Goal: Task Accomplishment & Management: Use online tool/utility

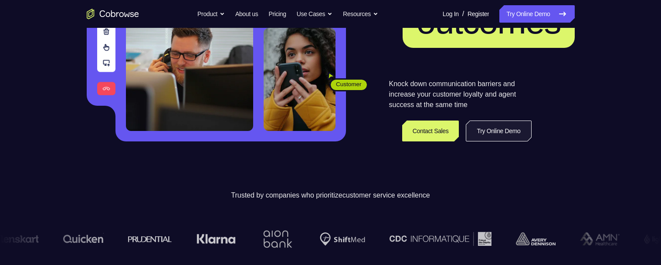
click at [489, 138] on link "Try Online Demo" at bounding box center [498, 131] width 65 height 21
click at [491, 135] on link "Try Online Demo" at bounding box center [498, 131] width 65 height 21
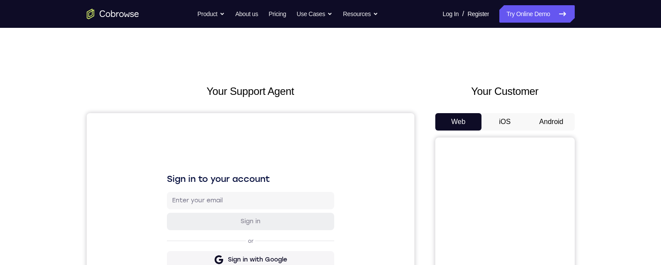
click at [562, 114] on button "Android" at bounding box center [551, 121] width 47 height 17
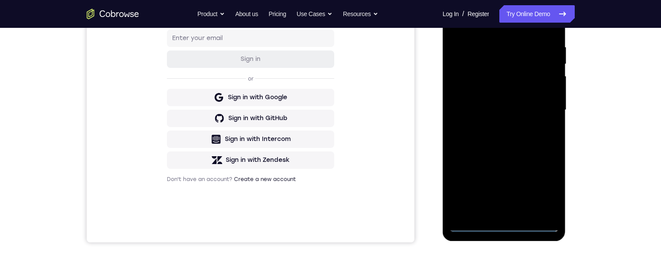
scroll to position [193, 0]
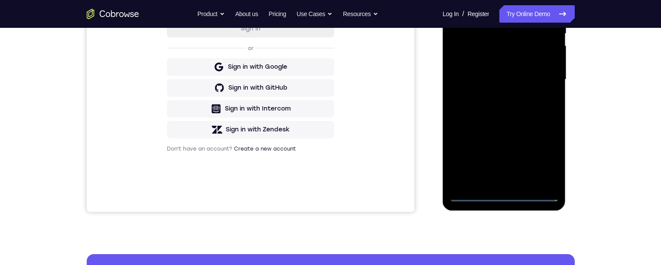
click at [505, 193] on div at bounding box center [504, 80] width 110 height 244
click at [506, 197] on div at bounding box center [504, 80] width 110 height 244
click at [504, 198] on div at bounding box center [504, 80] width 110 height 244
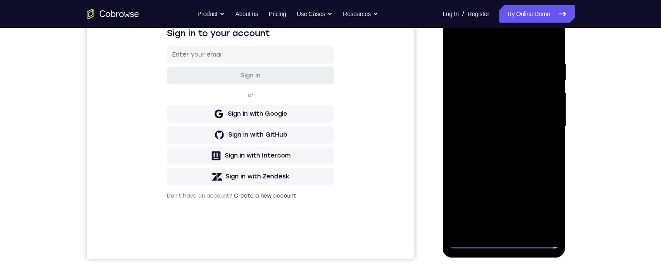
scroll to position [145, 0]
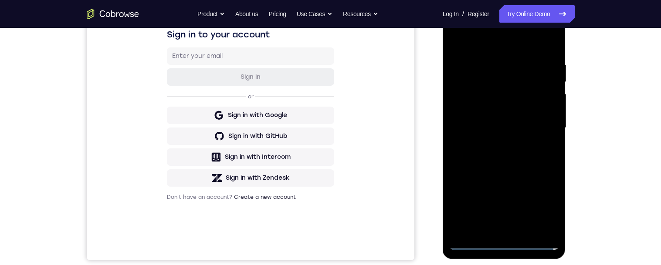
click at [504, 247] on div at bounding box center [504, 128] width 110 height 244
click at [503, 249] on div at bounding box center [504, 128] width 110 height 244
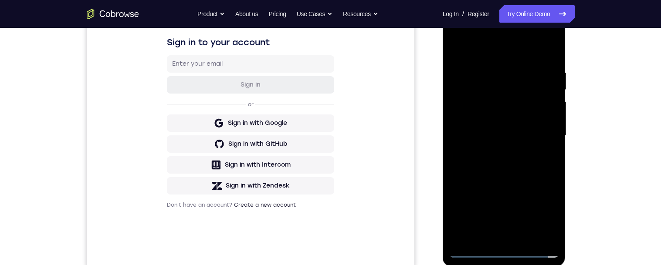
scroll to position [136, 0]
click at [541, 214] on div at bounding box center [504, 137] width 110 height 244
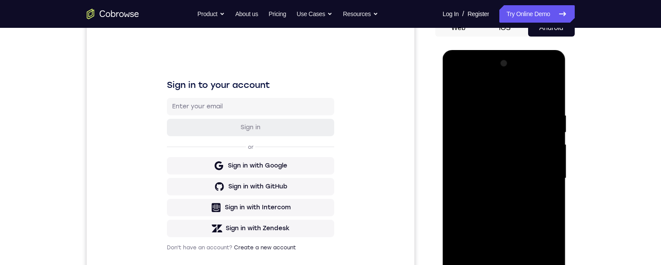
click at [458, 79] on div at bounding box center [504, 179] width 110 height 244
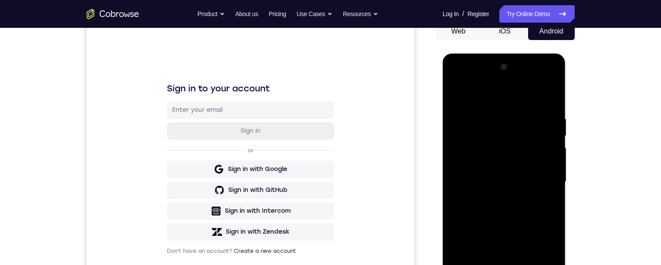
click at [537, 179] on div at bounding box center [504, 182] width 110 height 244
click at [540, 181] on div at bounding box center [504, 182] width 110 height 244
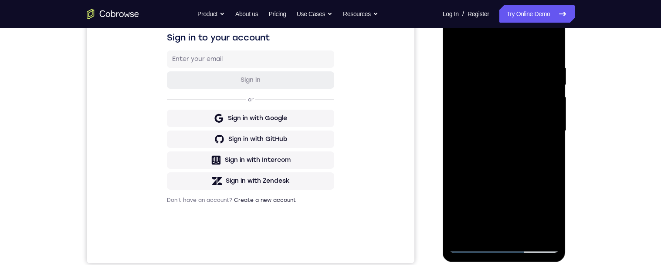
click at [492, 153] on div at bounding box center [504, 131] width 110 height 244
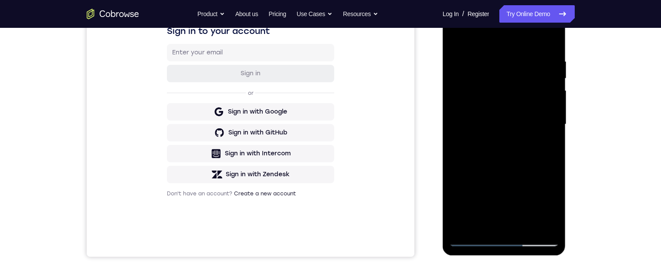
click at [491, 143] on div at bounding box center [504, 125] width 110 height 244
click at [518, 114] on div at bounding box center [504, 125] width 110 height 244
click at [509, 108] on div at bounding box center [504, 125] width 110 height 244
click at [488, 105] on div at bounding box center [504, 125] width 110 height 244
click at [482, 89] on div at bounding box center [504, 125] width 110 height 244
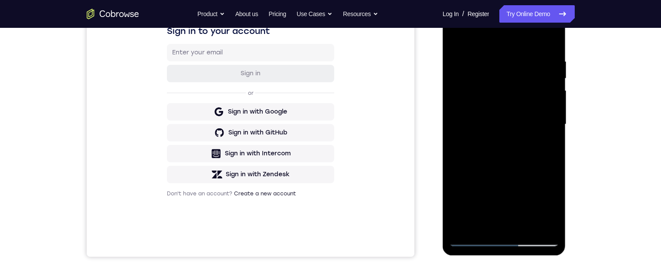
click at [471, 86] on div at bounding box center [504, 125] width 110 height 244
click at [476, 87] on div at bounding box center [504, 125] width 110 height 244
click at [482, 84] on div at bounding box center [504, 125] width 110 height 244
click at [479, 84] on div at bounding box center [504, 125] width 110 height 244
click at [503, 87] on div at bounding box center [504, 125] width 110 height 244
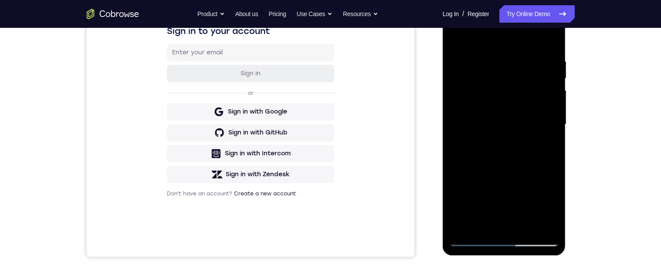
click at [503, 87] on div at bounding box center [504, 125] width 110 height 244
click at [476, 88] on div at bounding box center [504, 125] width 110 height 244
click at [550, 93] on div at bounding box center [504, 125] width 110 height 244
click at [474, 91] on div at bounding box center [504, 125] width 110 height 244
